Goal: Task Accomplishment & Management: Manage account settings

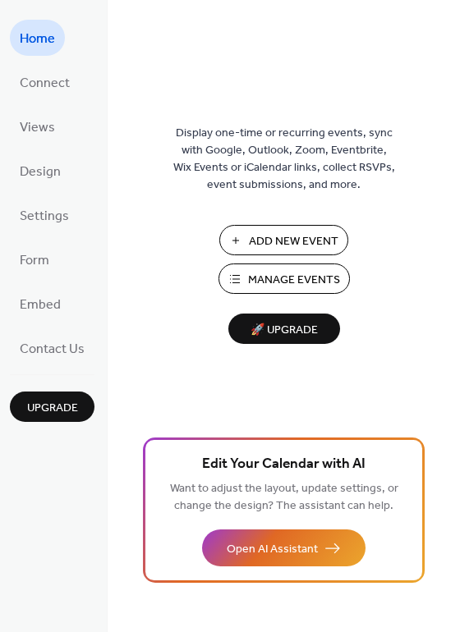
click at [277, 275] on span "Manage Events" at bounding box center [294, 280] width 92 height 17
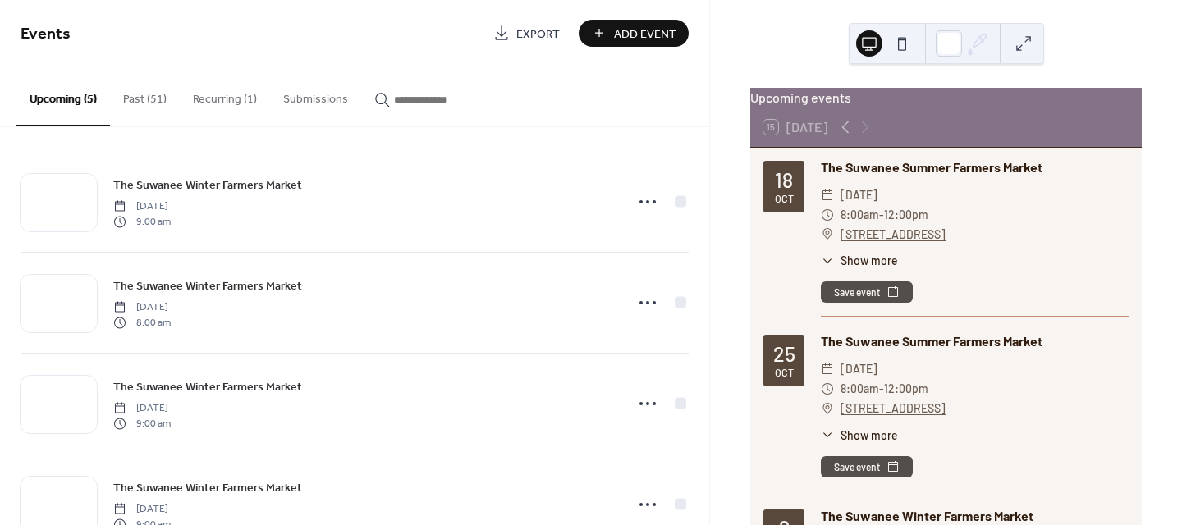
click at [213, 94] on button "Recurring (1)" at bounding box center [225, 95] width 90 height 58
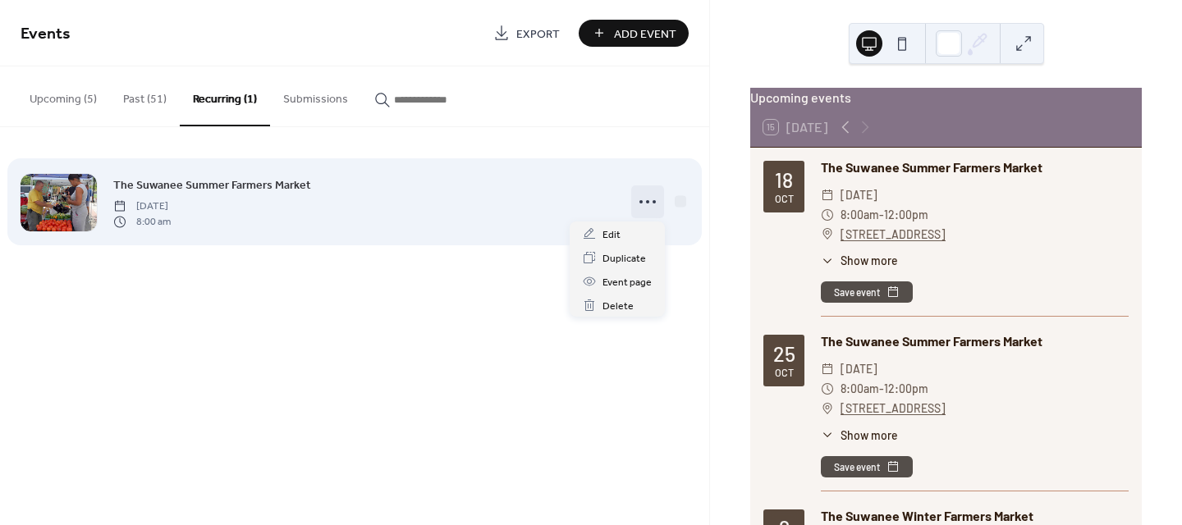
click at [644, 198] on icon at bounding box center [647, 202] width 26 height 26
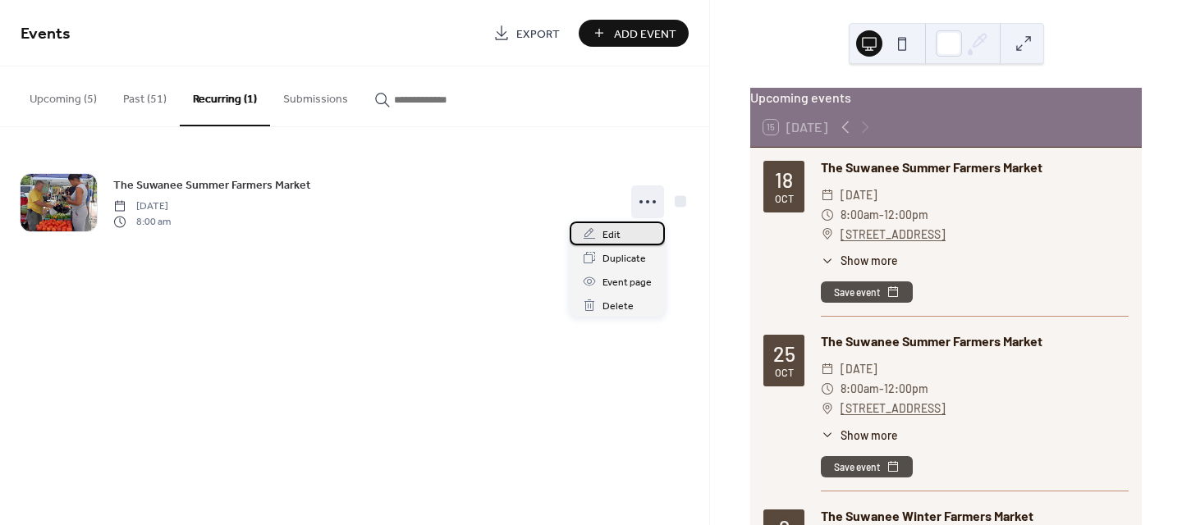
click at [609, 232] on span "Edit" at bounding box center [611, 234] width 18 height 17
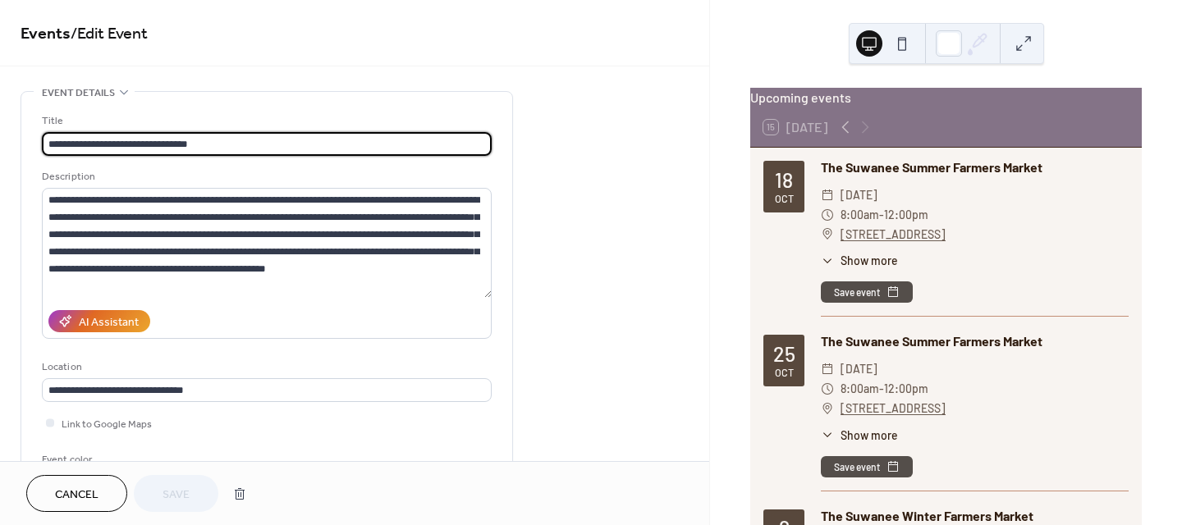
type input "**********"
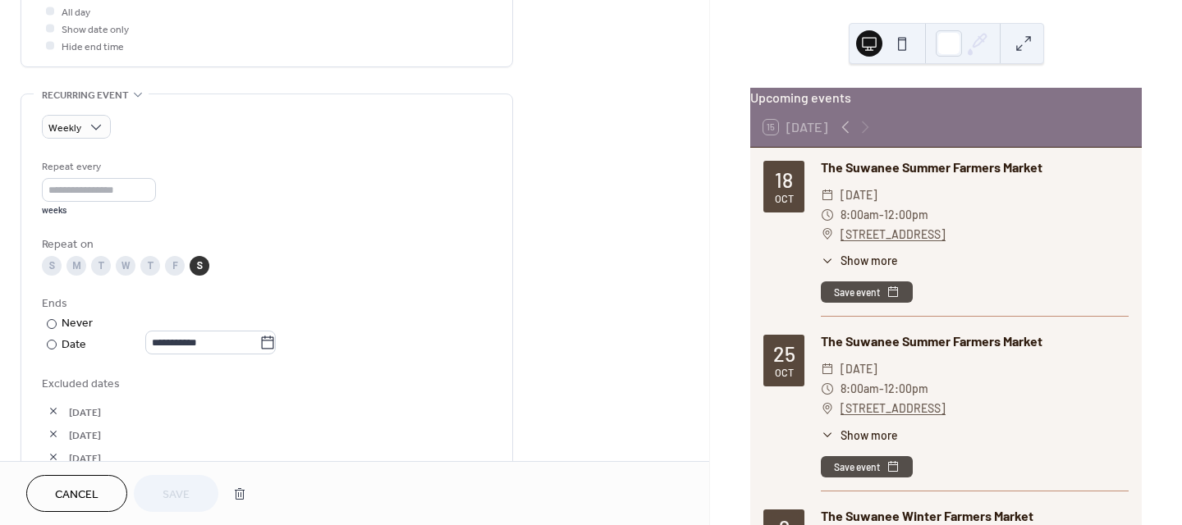
scroll to position [739, 0]
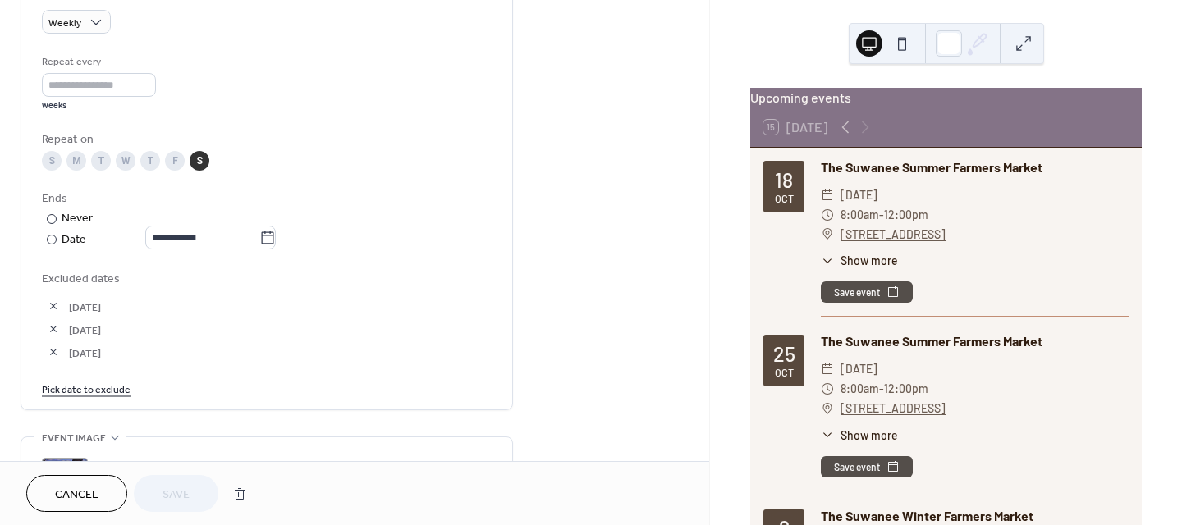
click at [81, 387] on link "Pick date to exclude" at bounding box center [86, 388] width 89 height 17
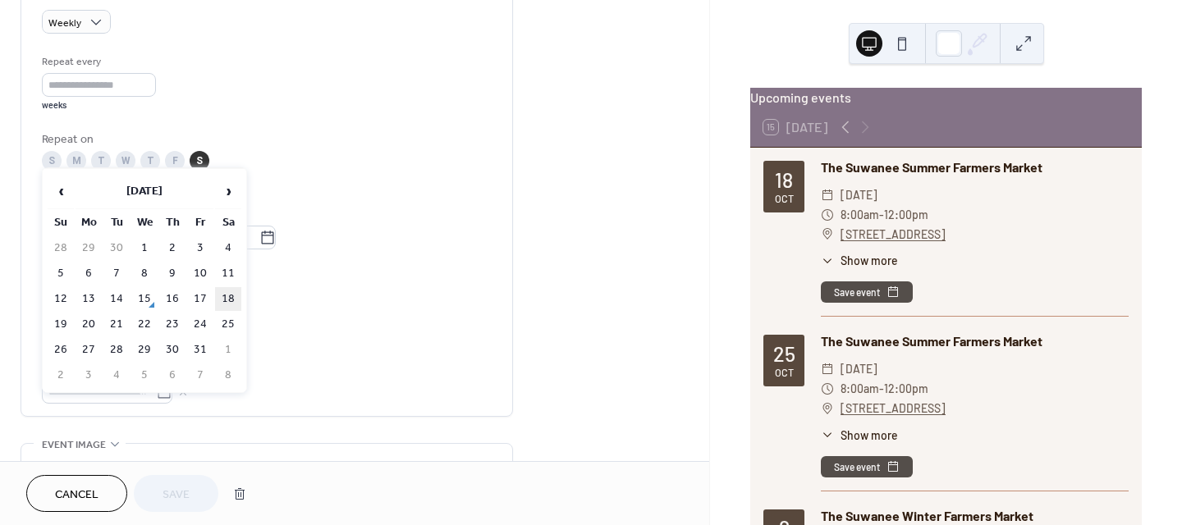
click at [226, 295] on td "18" at bounding box center [228, 299] width 26 height 24
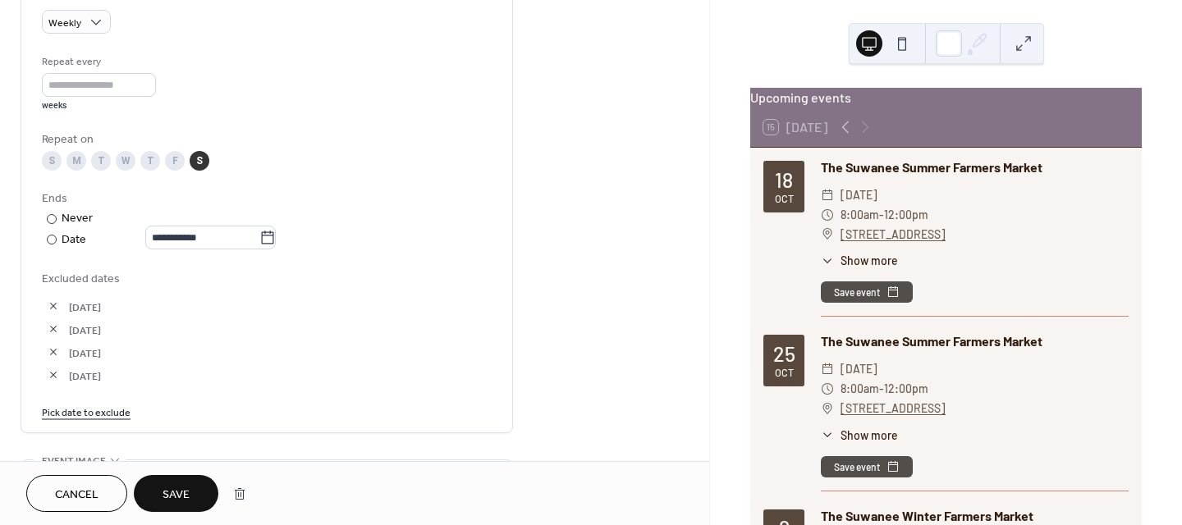
click at [170, 487] on span "Save" at bounding box center [175, 495] width 27 height 17
